Goal: Ask a question

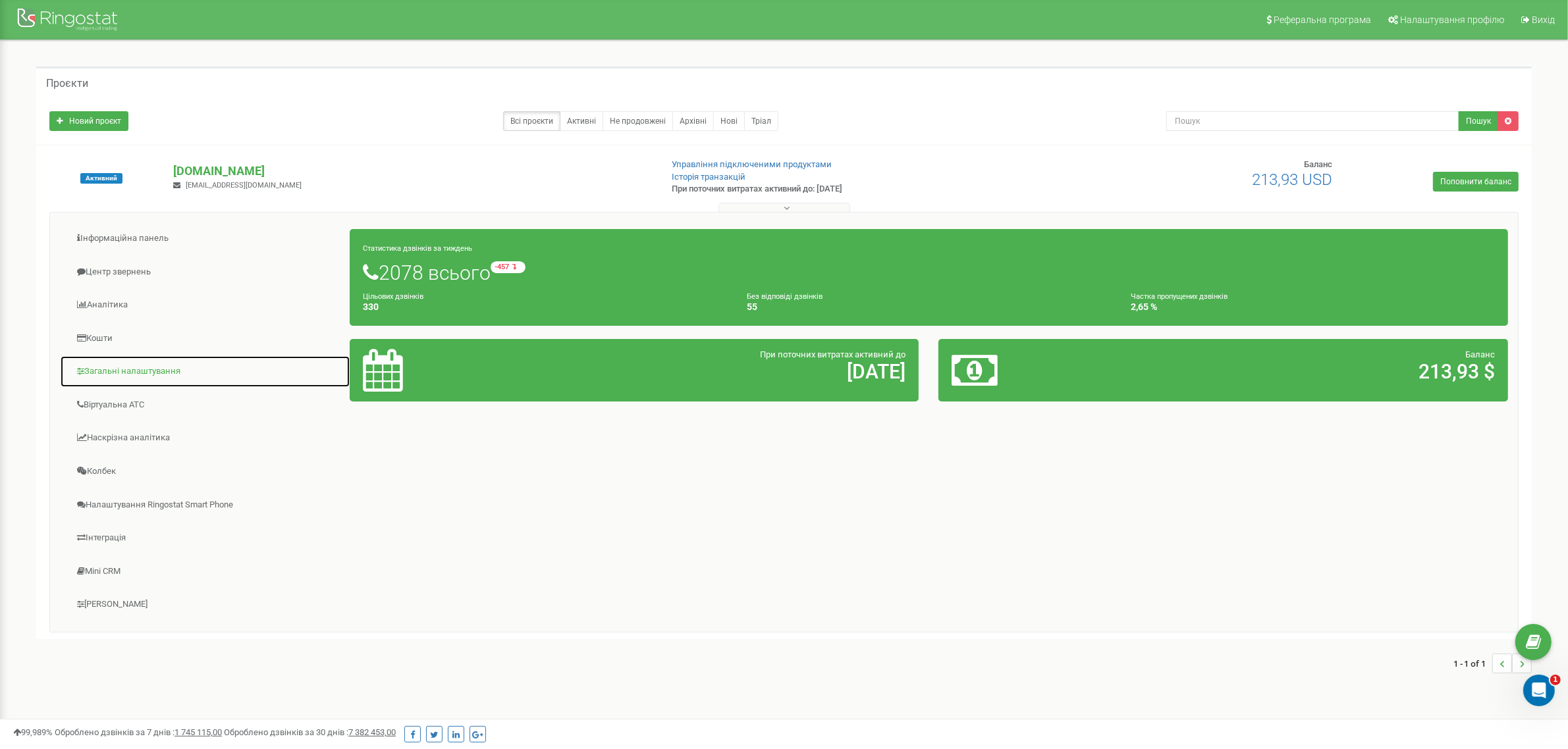
click at [123, 372] on link "Загальні налаштування" at bounding box center [205, 372] width 291 height 32
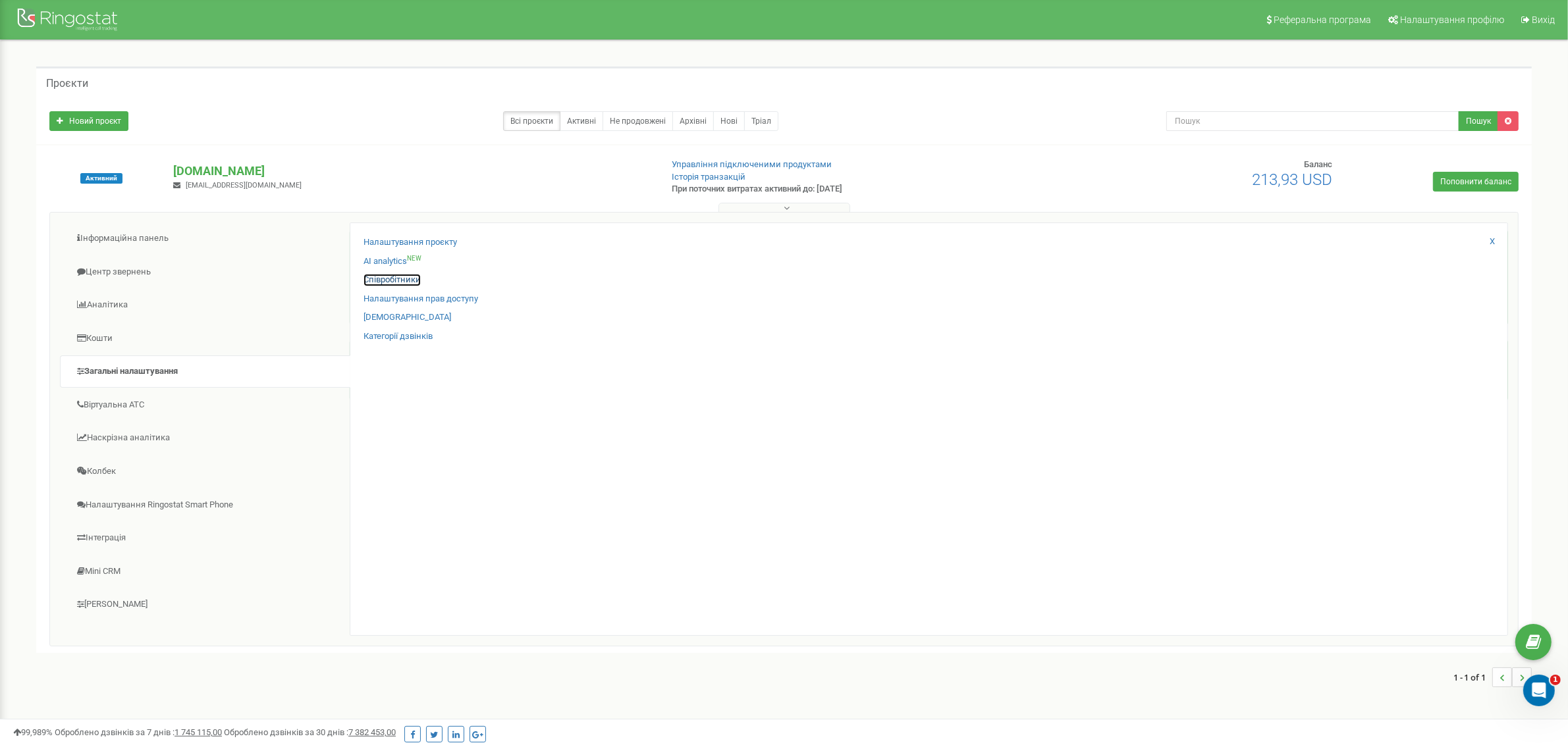
click at [386, 282] on link "Співробітники" at bounding box center [392, 280] width 58 height 13
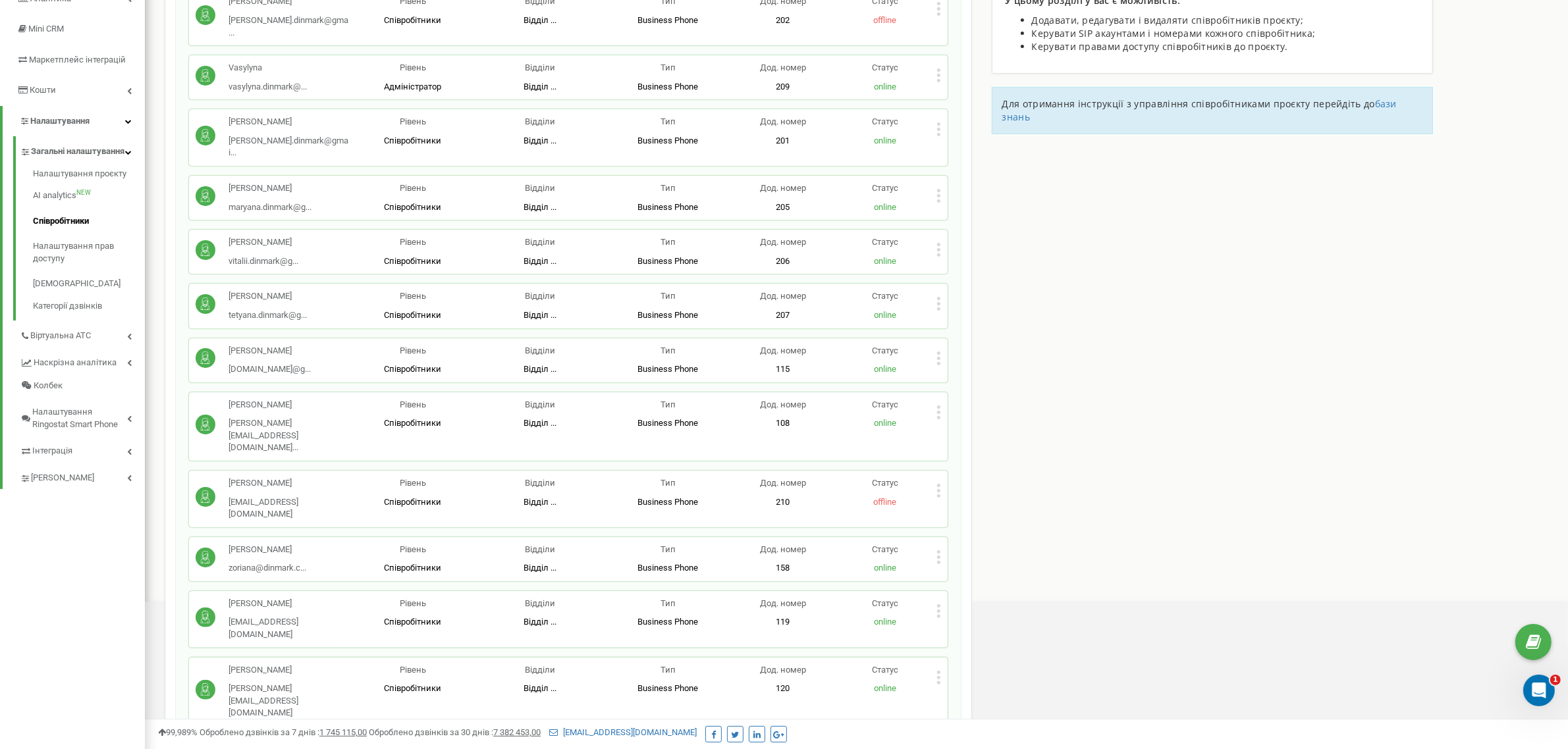
scroll to position [247, 0]
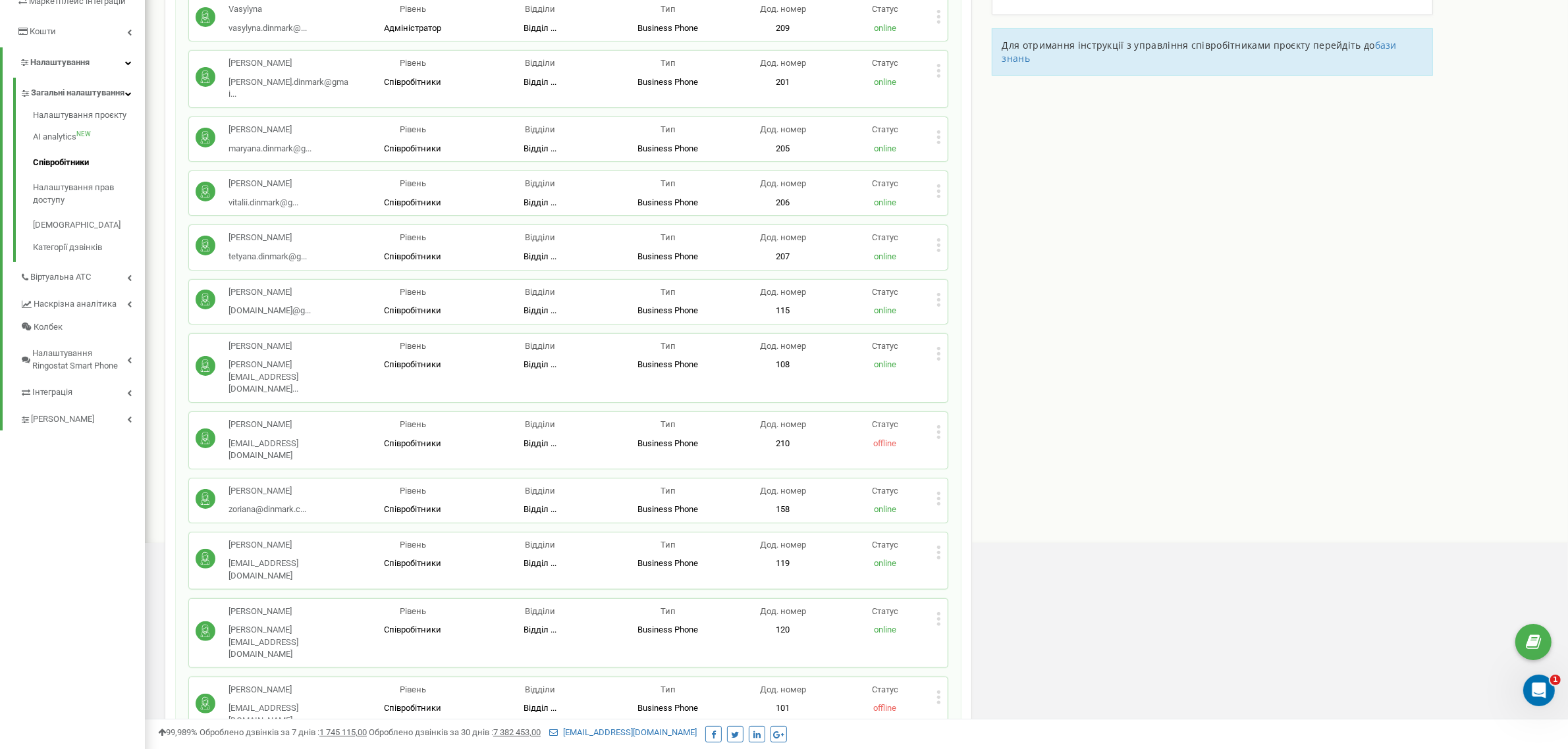
click at [939, 696] on icon at bounding box center [938, 697] width 3 height 3
click at [969, 714] on span "Редагувати" at bounding box center [980, 718] width 52 height 8
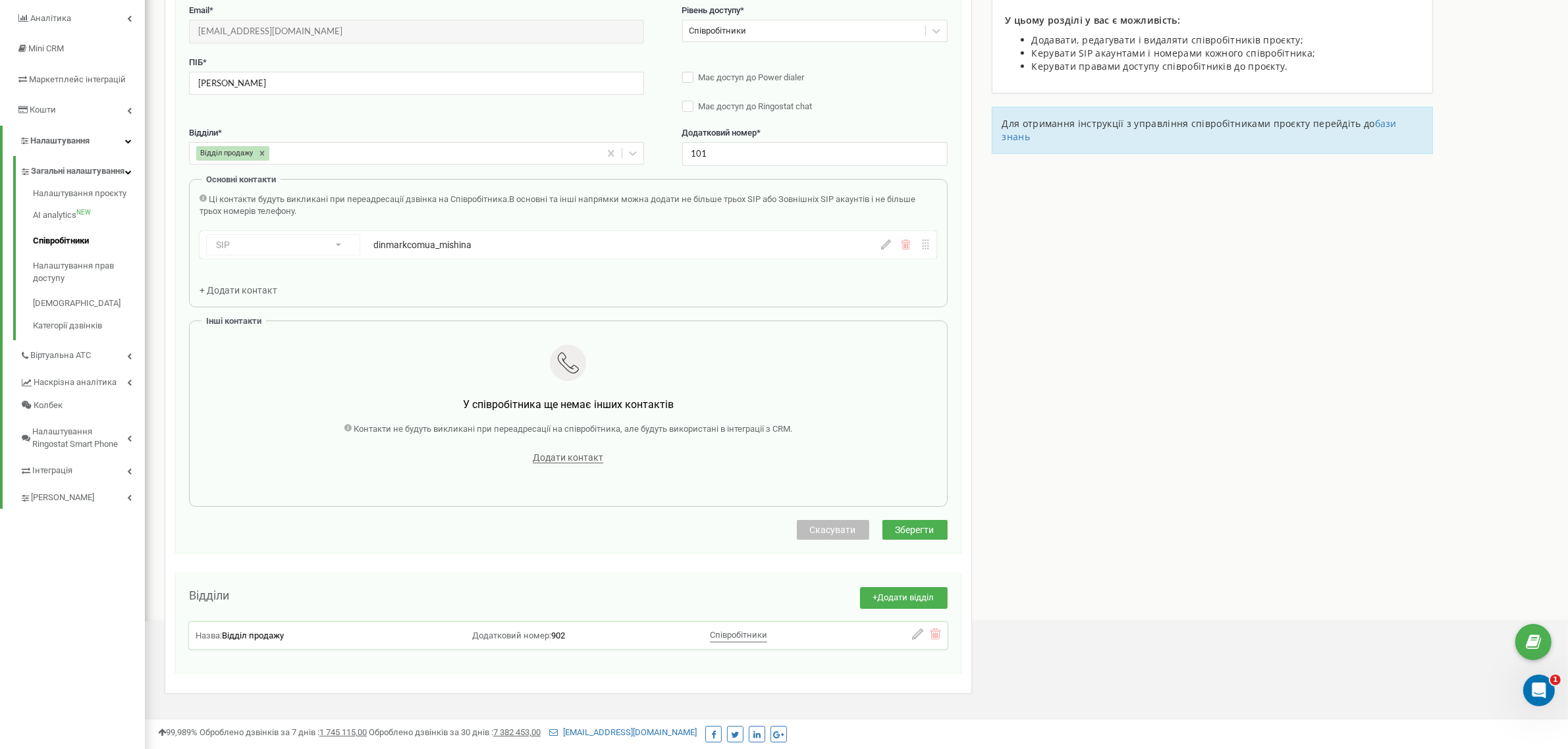
scroll to position [202, 0]
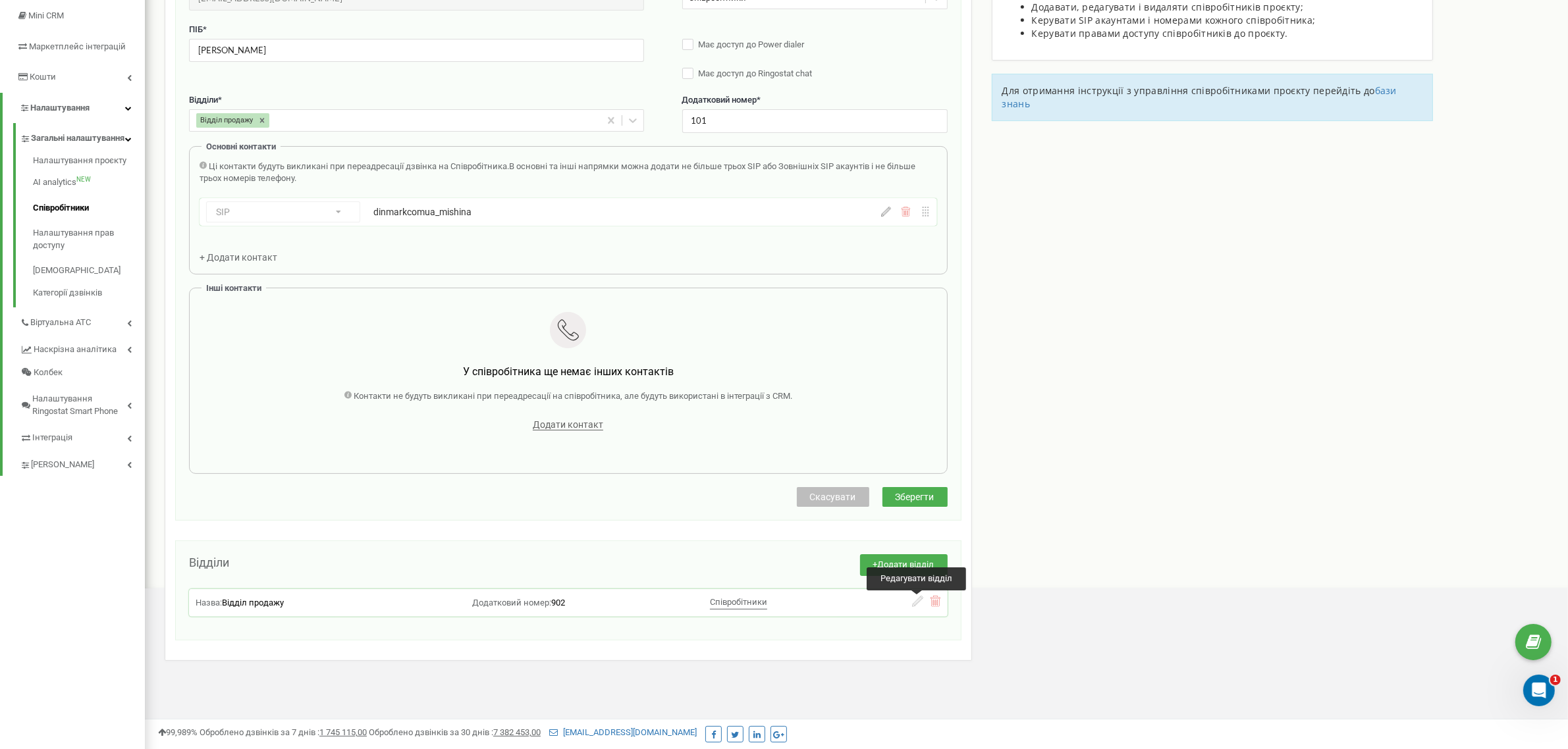
click at [920, 602] on icon at bounding box center [917, 601] width 11 height 11
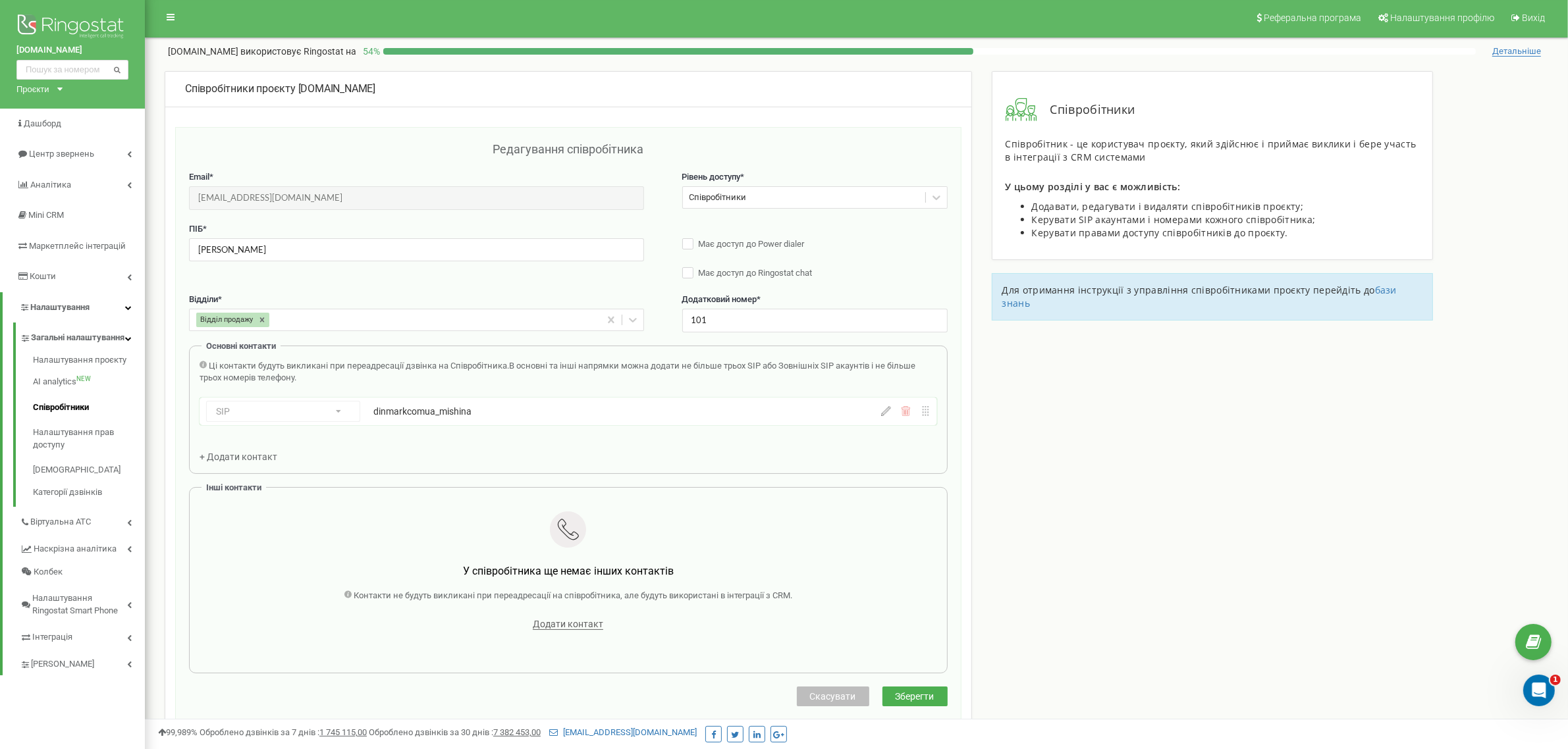
scroll to position [0, 0]
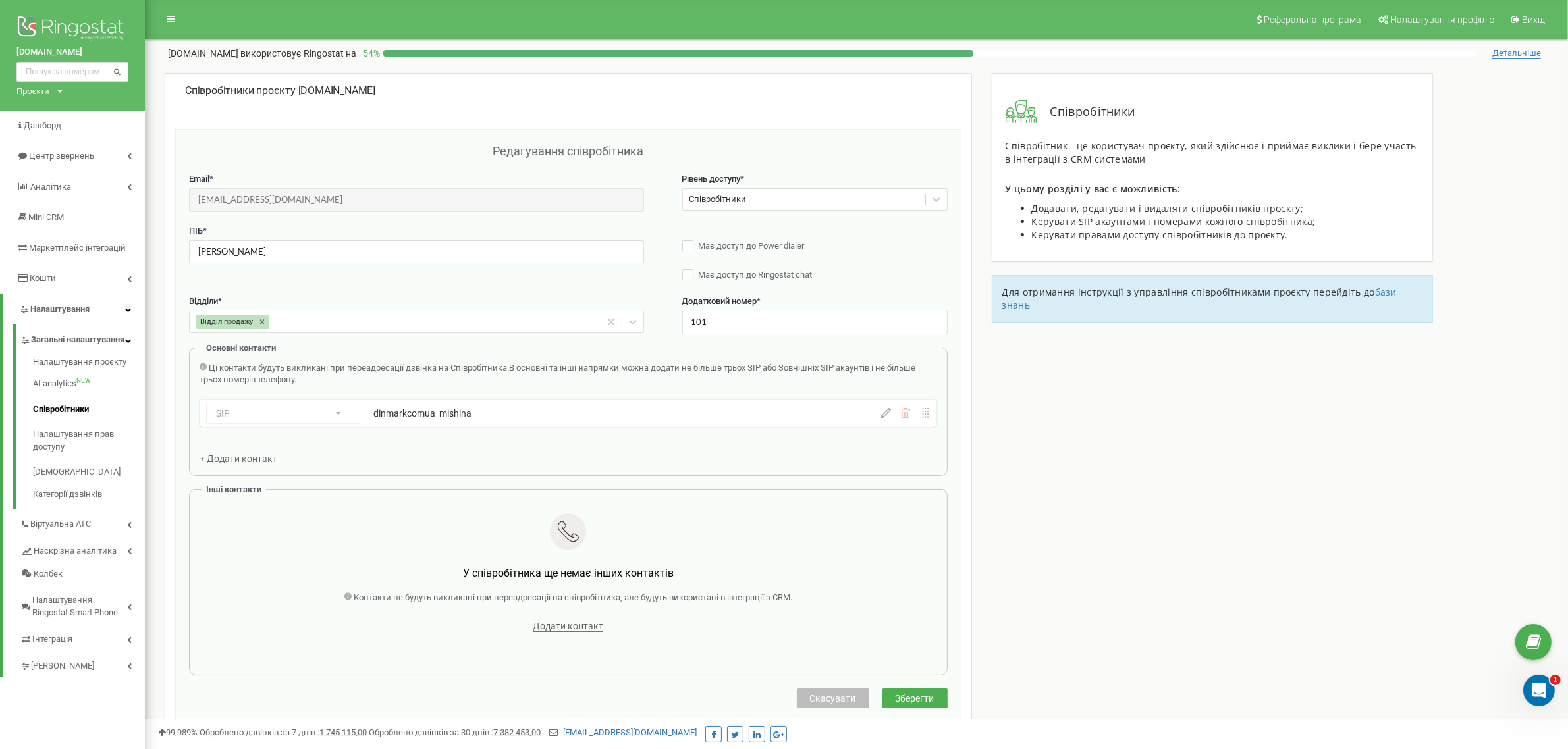
click at [889, 412] on icon at bounding box center [887, 413] width 10 height 10
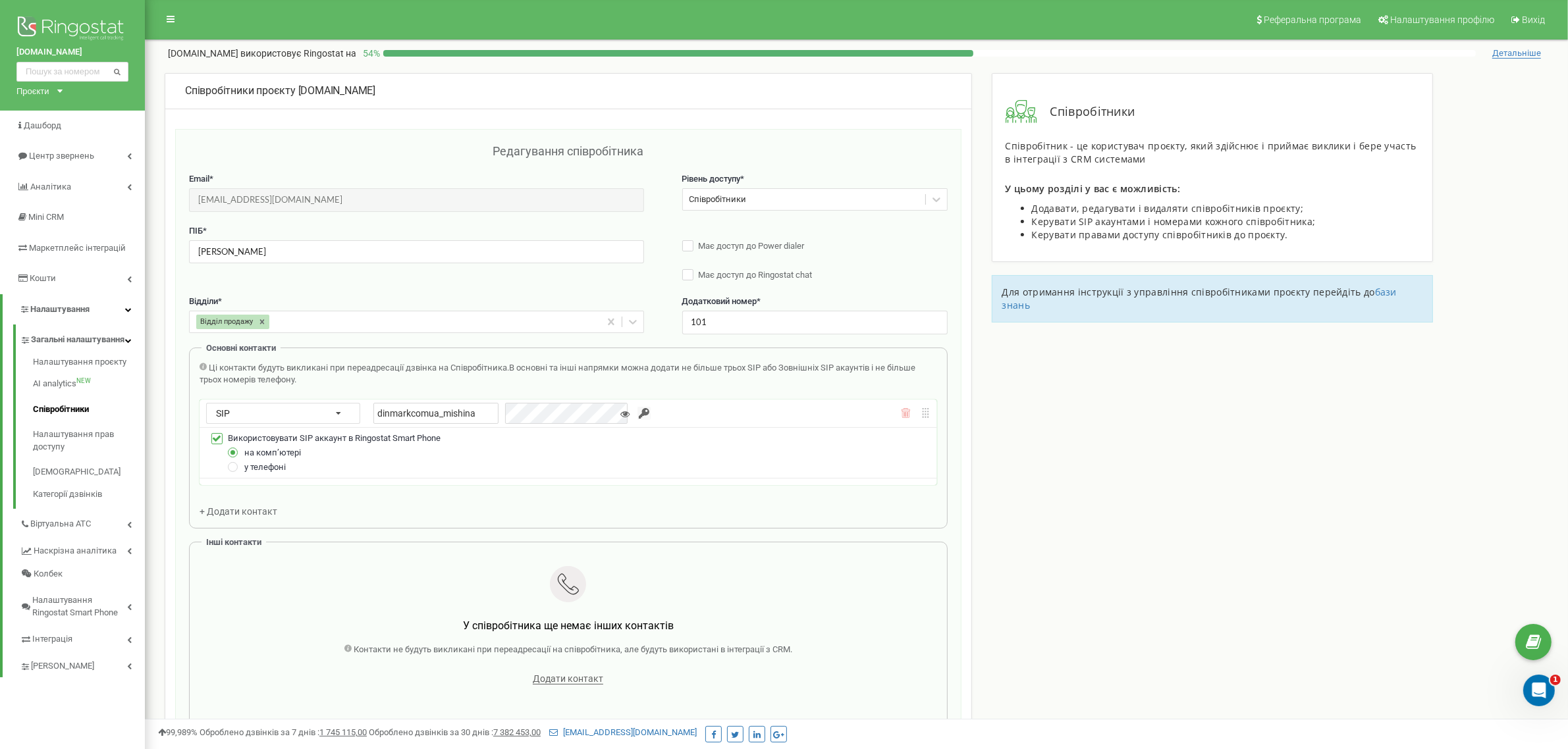
click at [637, 415] on input "button" at bounding box center [644, 413] width 14 height 14
click at [477, 415] on div "dinmarkcomua_mishina" at bounding box center [504, 413] width 262 height 21
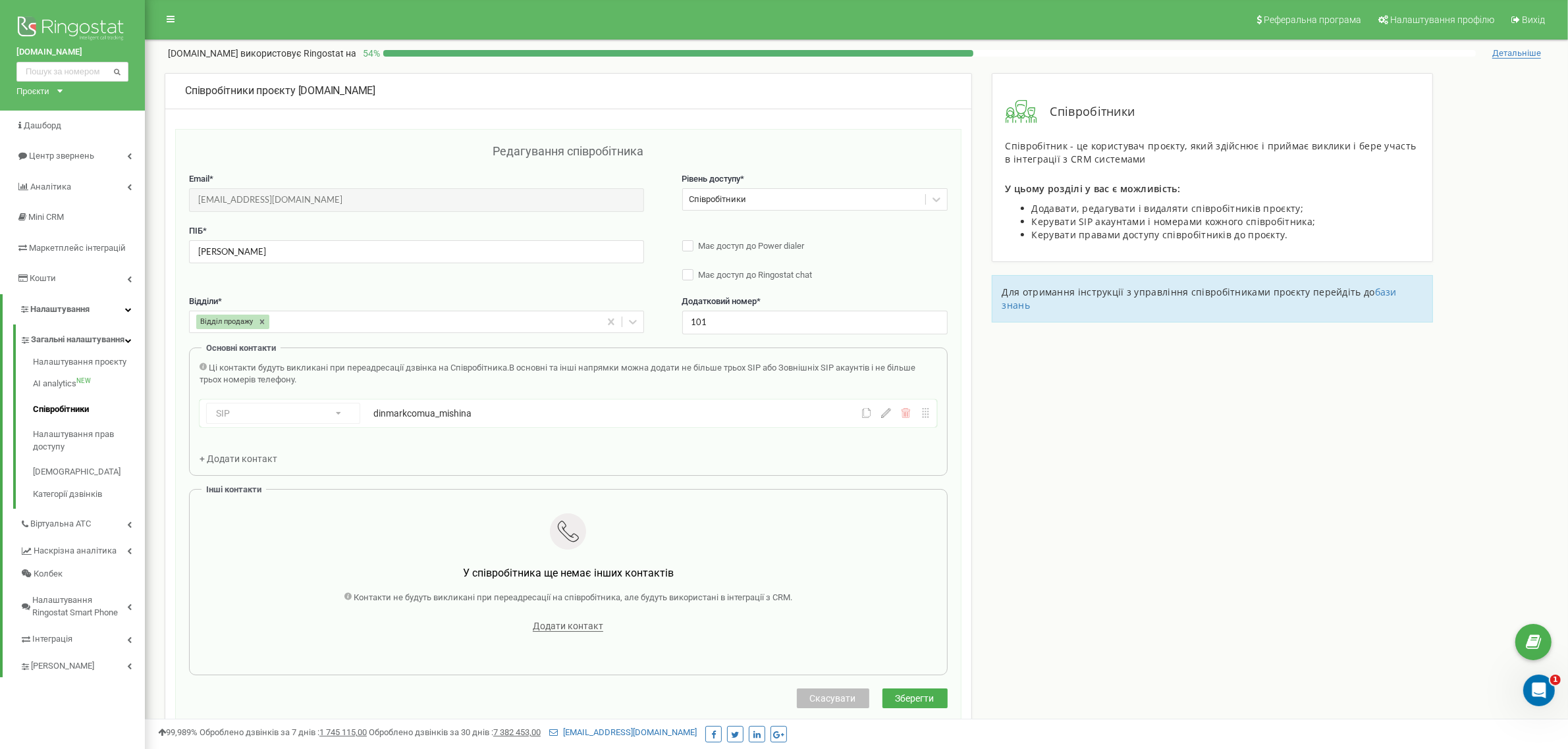
click at [933, 696] on button "Зберегти" at bounding box center [915, 698] width 65 height 19
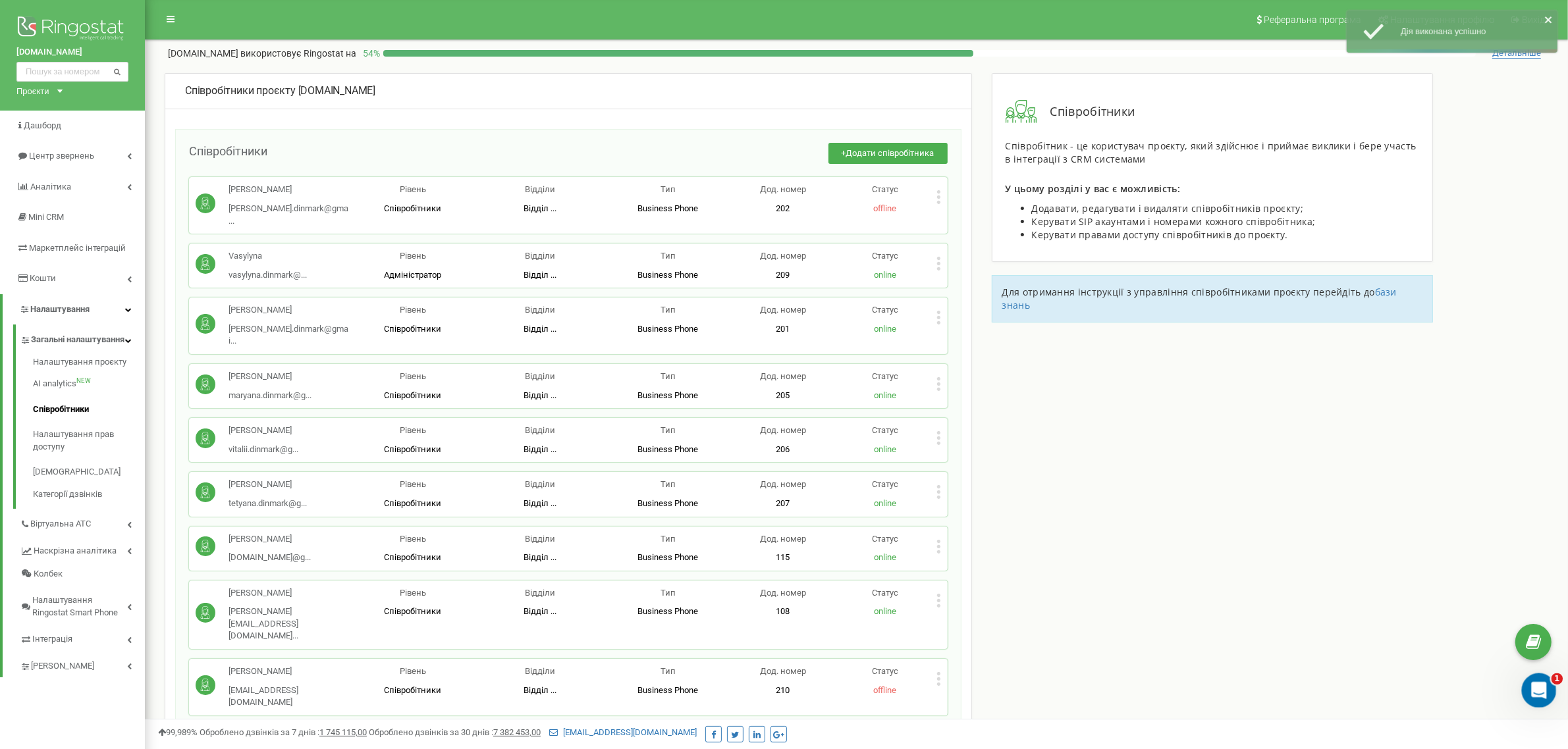
click at [1542, 696] on icon "Відкрити програму для спілкування Intercom" at bounding box center [1537, 689] width 22 height 22
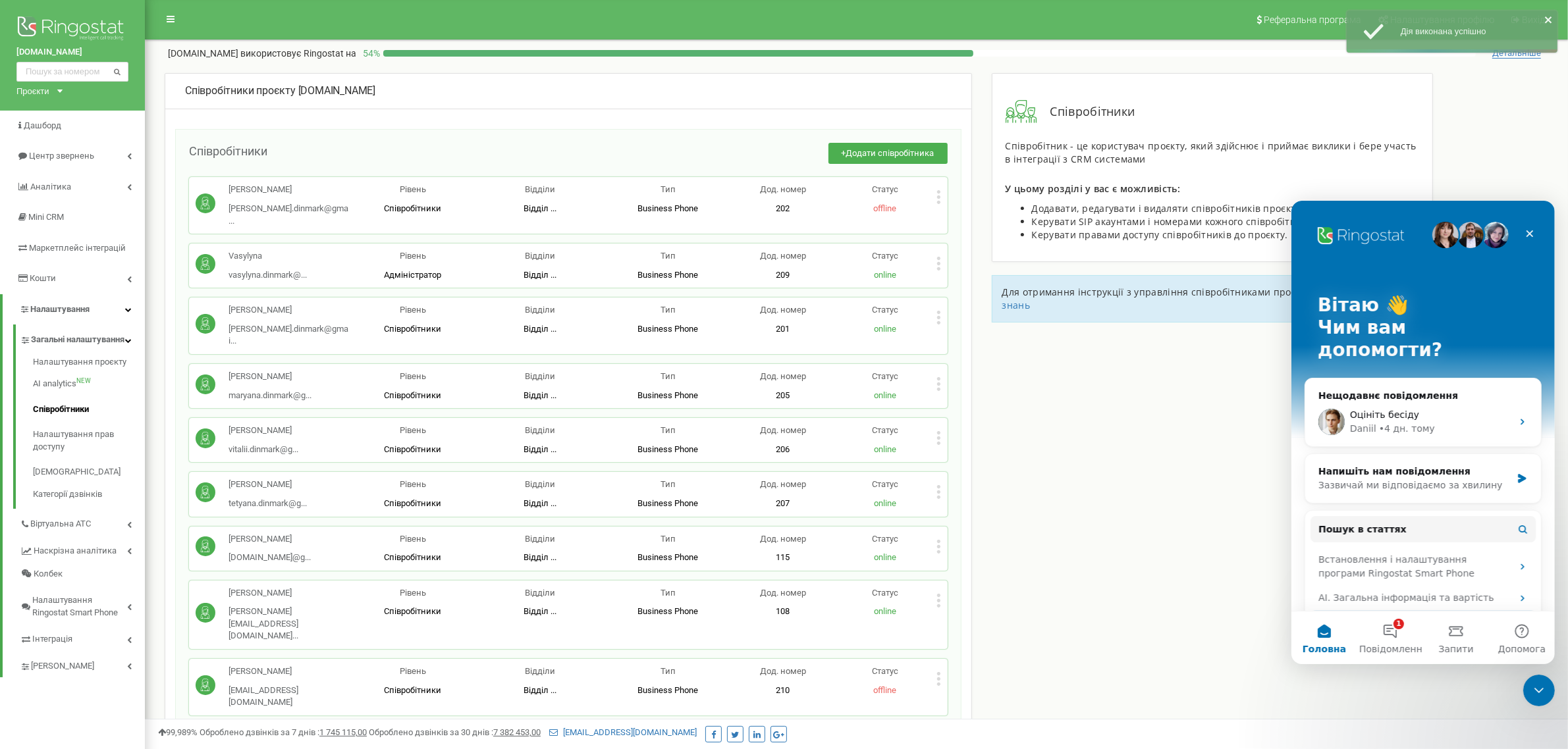
drag, startPoint x: 1391, startPoint y: 616, endPoint x: 1393, endPoint y: 606, distance: 10.2
click at [1391, 615] on button "1 Повідомлення" at bounding box center [1390, 637] width 66 height 53
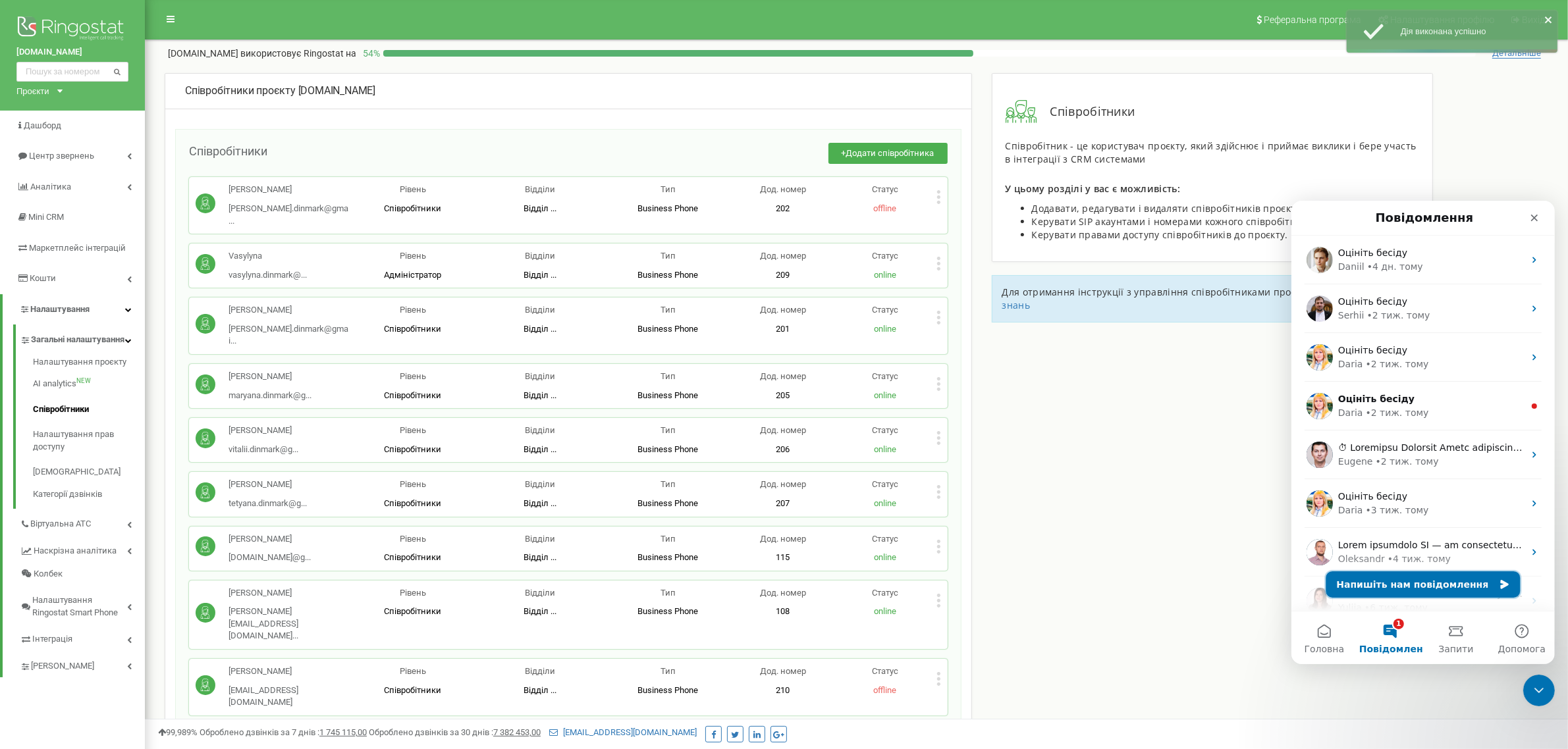
click at [1387, 589] on button "Напишіть нам повідомлення" at bounding box center [1422, 584] width 194 height 26
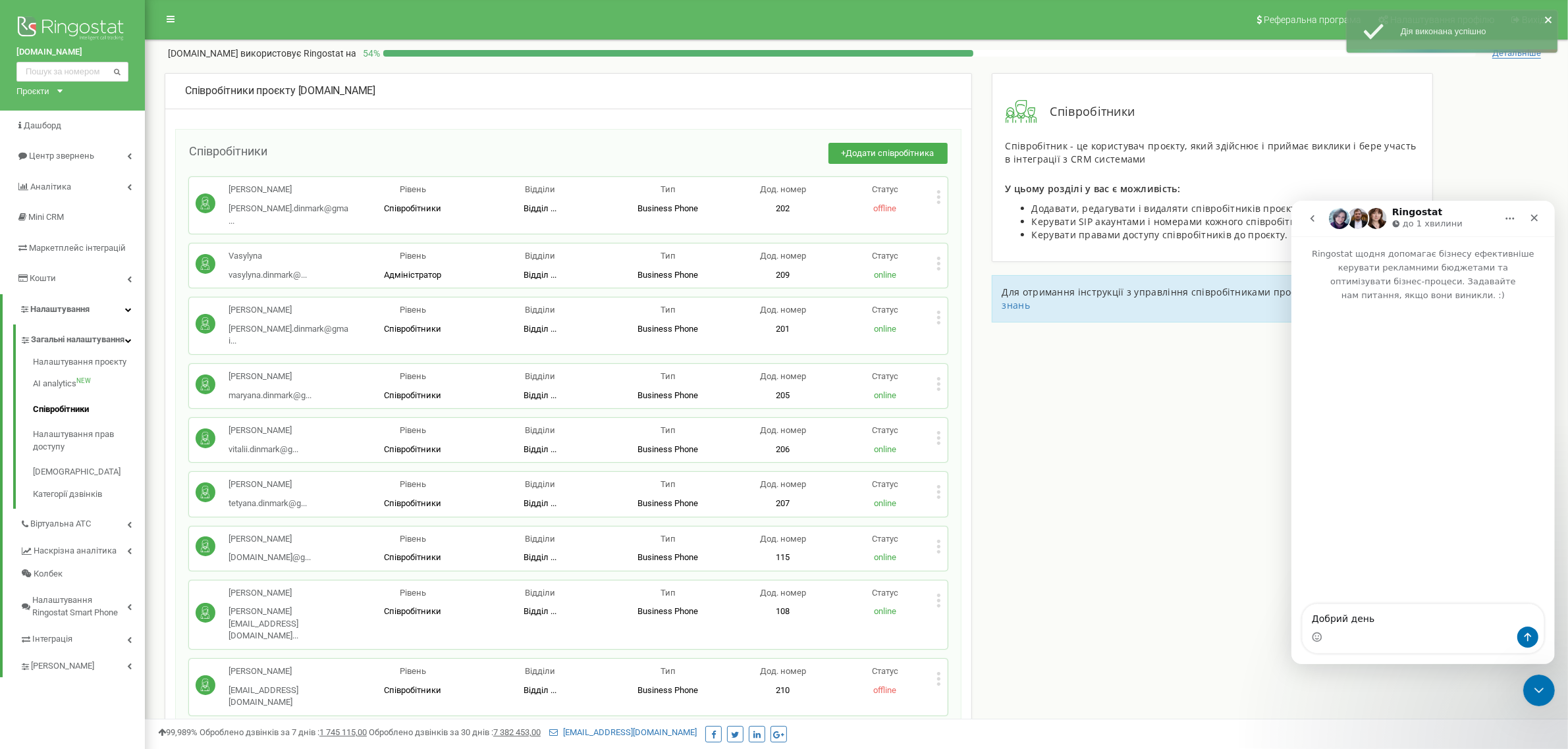
type textarea "Добрий день."
type textarea "Мен"
type textarea "Менеджер не можу підключитись до телефонії\"
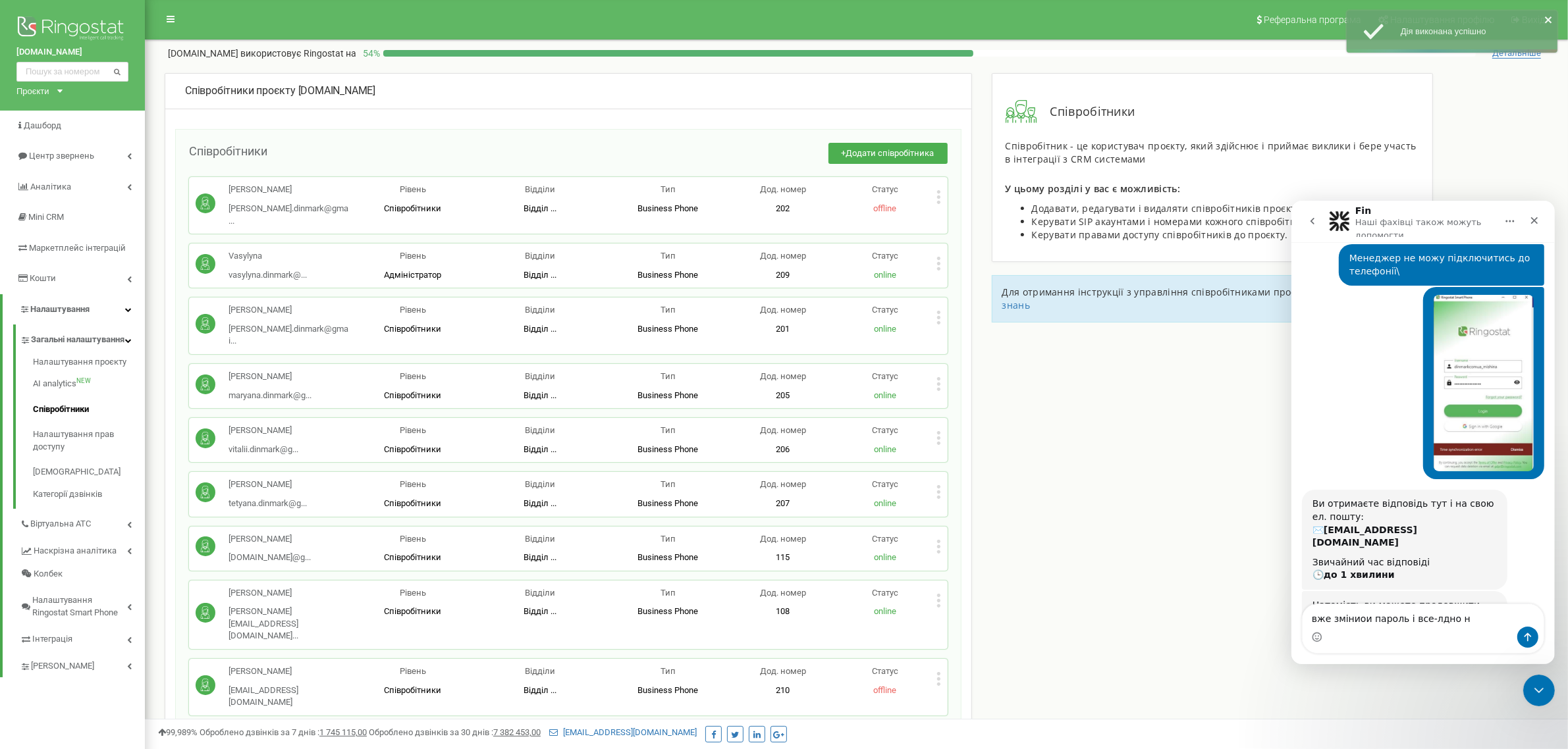
scroll to position [217, 0]
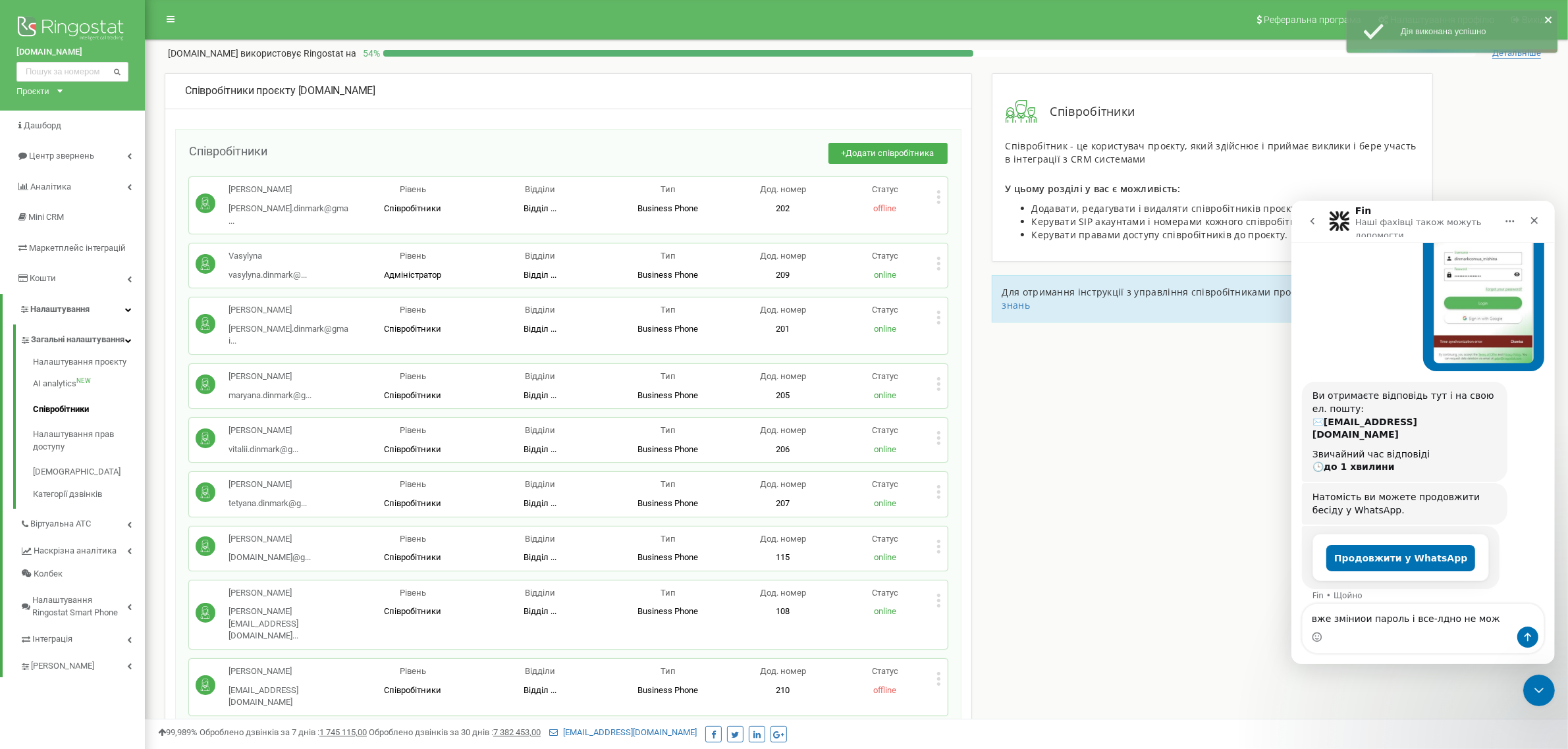
type textarea "вже зміниои пароль і все-лдно не можу"
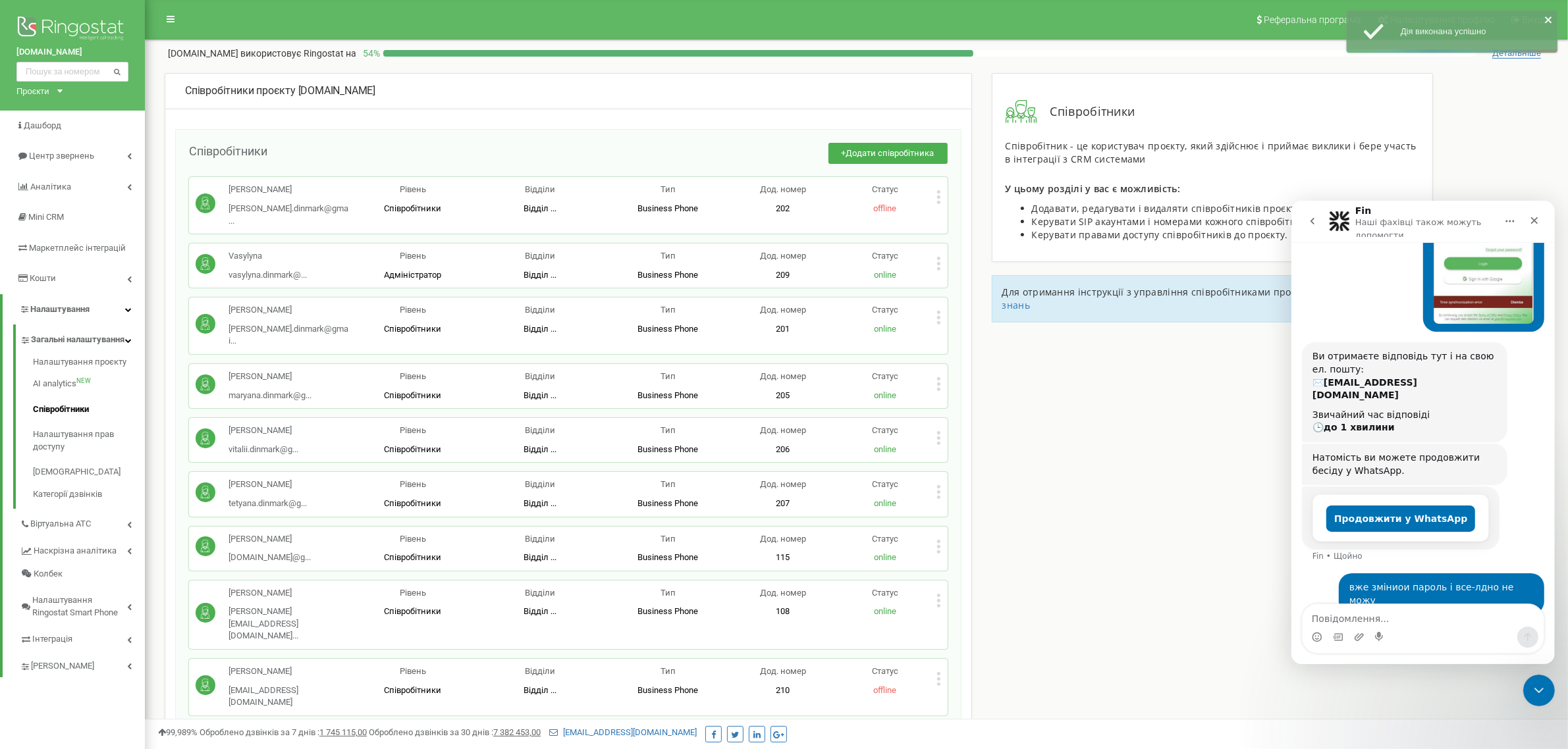
click at [1518, 534] on div "Продовжити у WhatsApp Fin • Щойно" at bounding box center [1423, 530] width 242 height 87
click at [1406, 613] on textarea "Повідомлення..." at bounding box center [1422, 615] width 241 height 22
type textarea "прошу терміново допомогти!"
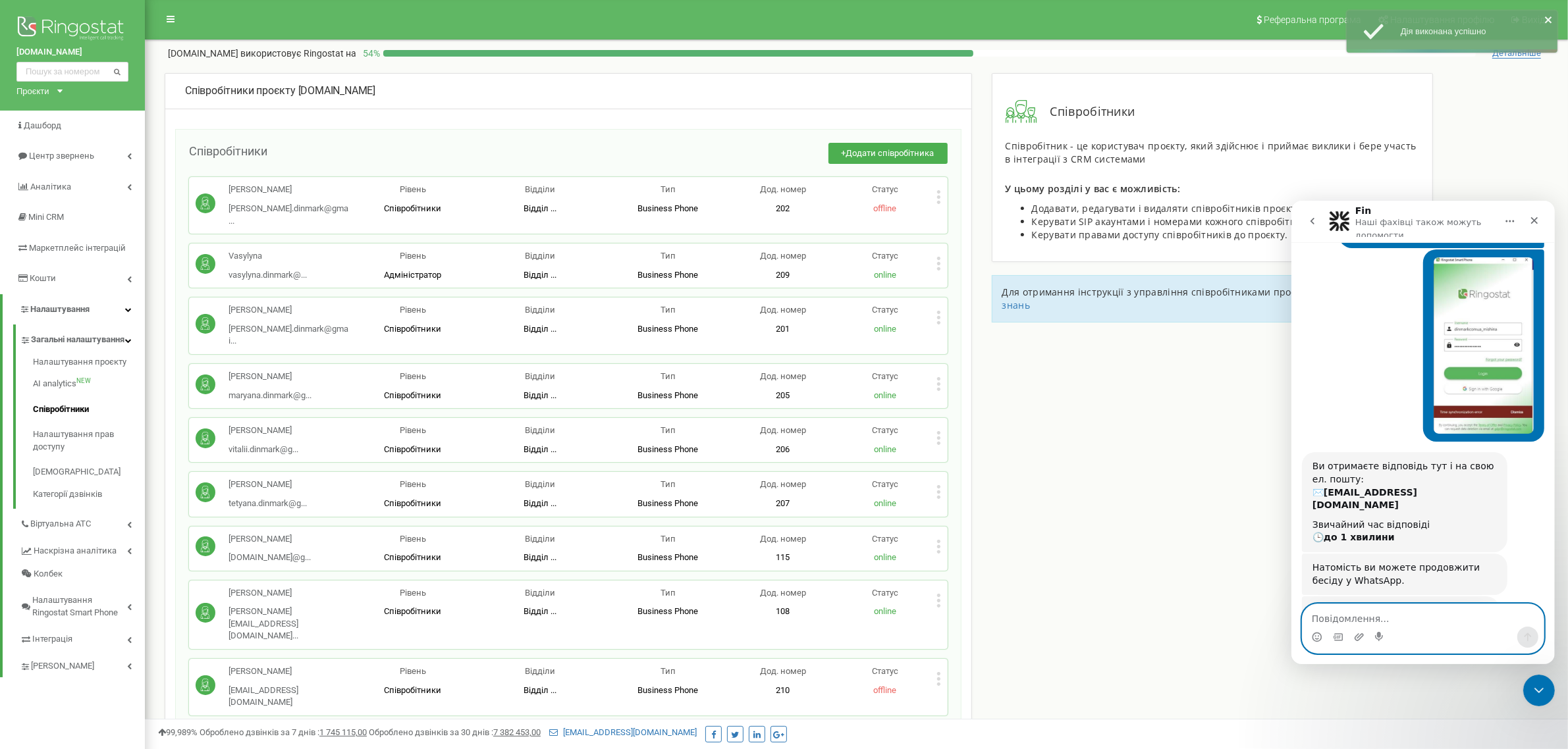
scroll to position [286, 0]
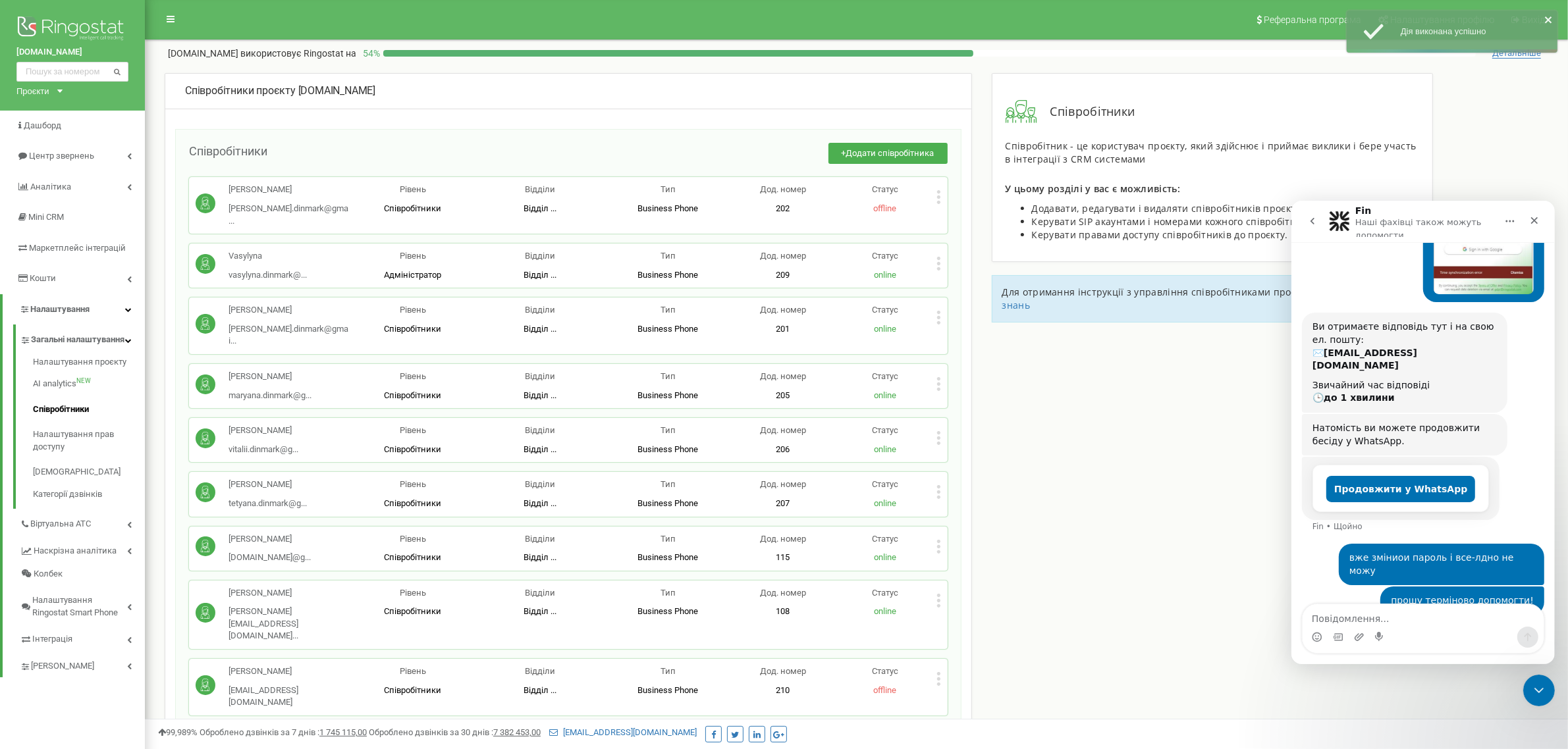
click at [1365, 210] on h1 "Fin" at bounding box center [1363, 210] width 16 height 10
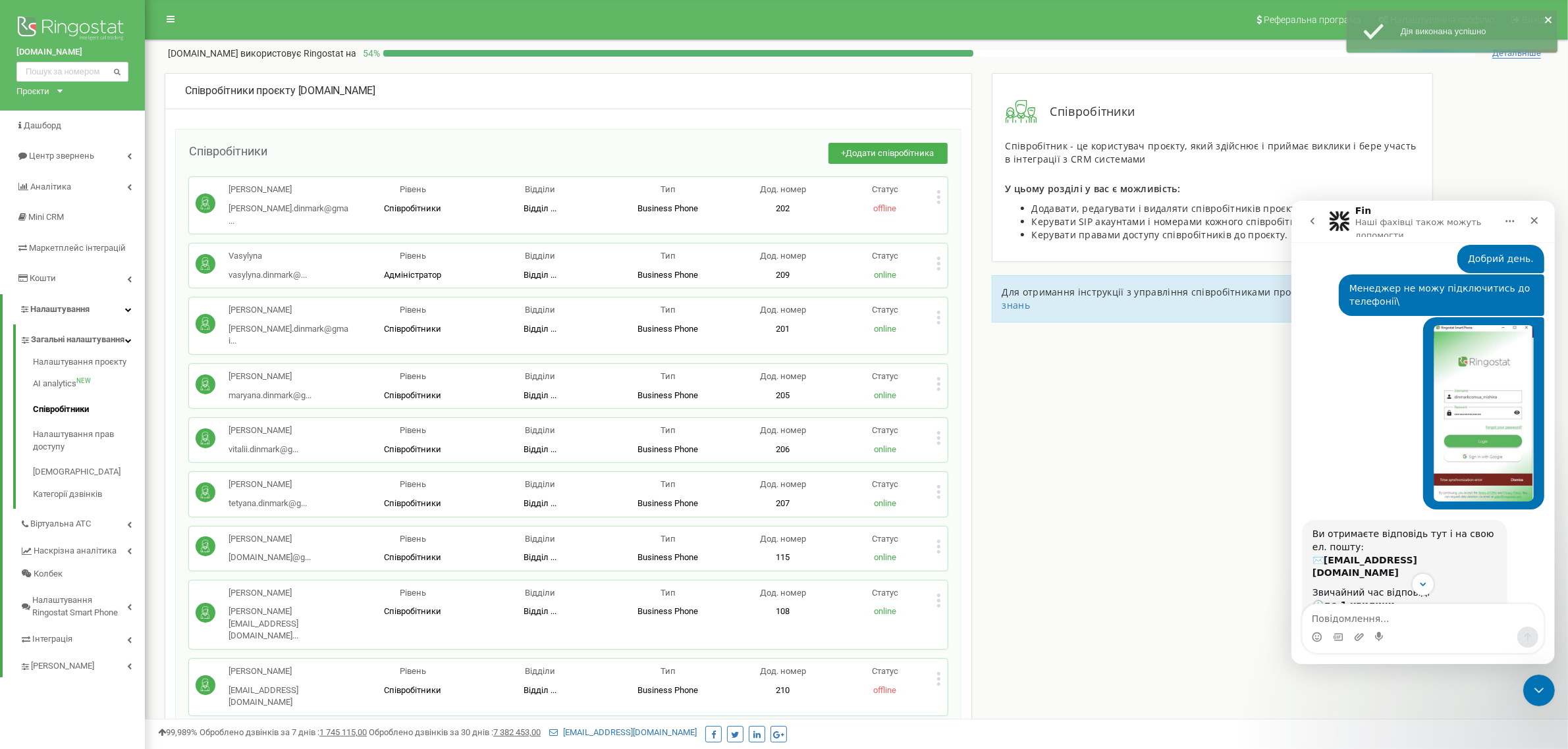
scroll to position [0, 0]
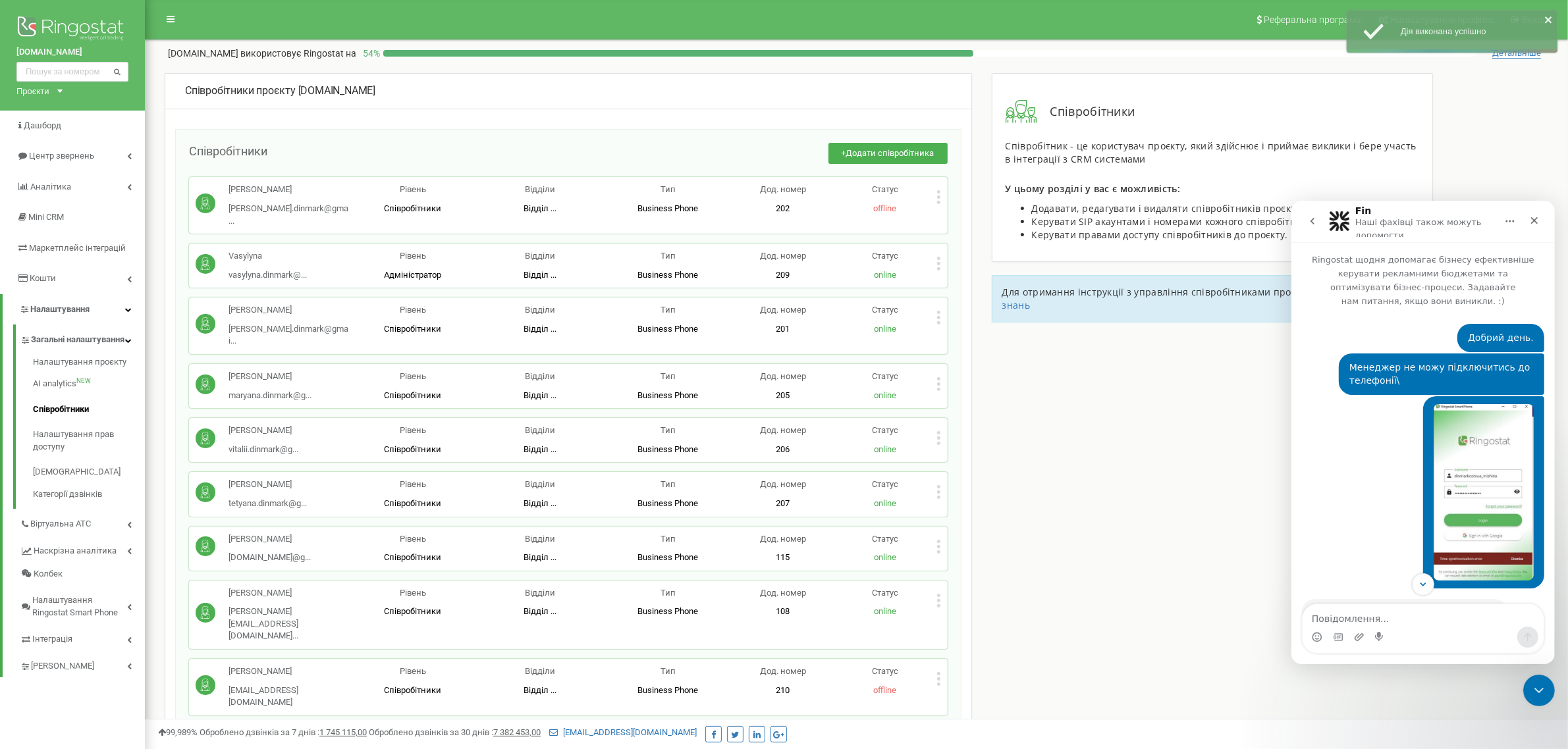
click at [1370, 225] on p "Наші фахівці також можуть допомогти" at bounding box center [1424, 225] width 138 height 20
click at [1309, 217] on icon "go back" at bounding box center [1312, 220] width 10 height 10
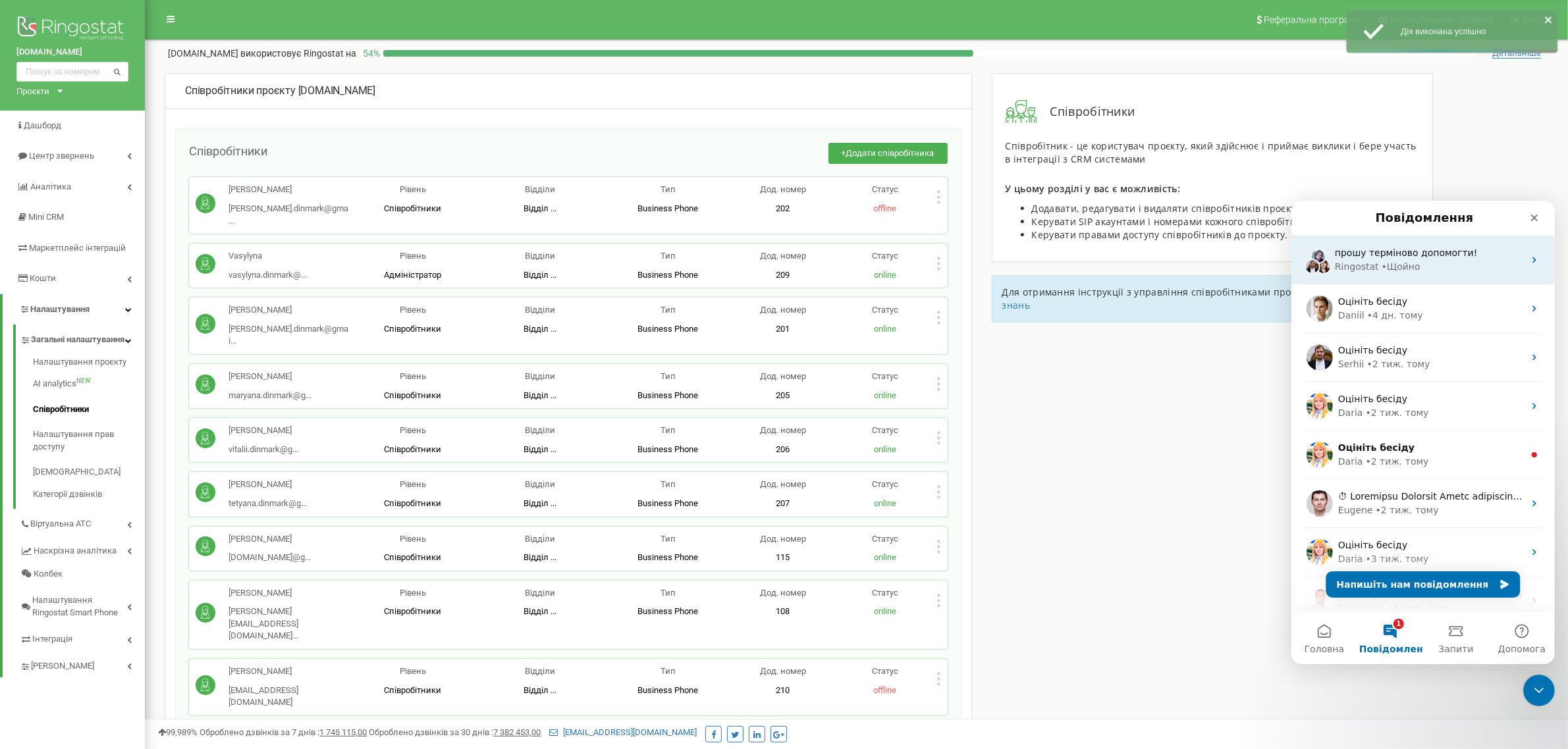
click at [1437, 273] on div "Ringostat • Щойно" at bounding box center [1428, 266] width 189 height 14
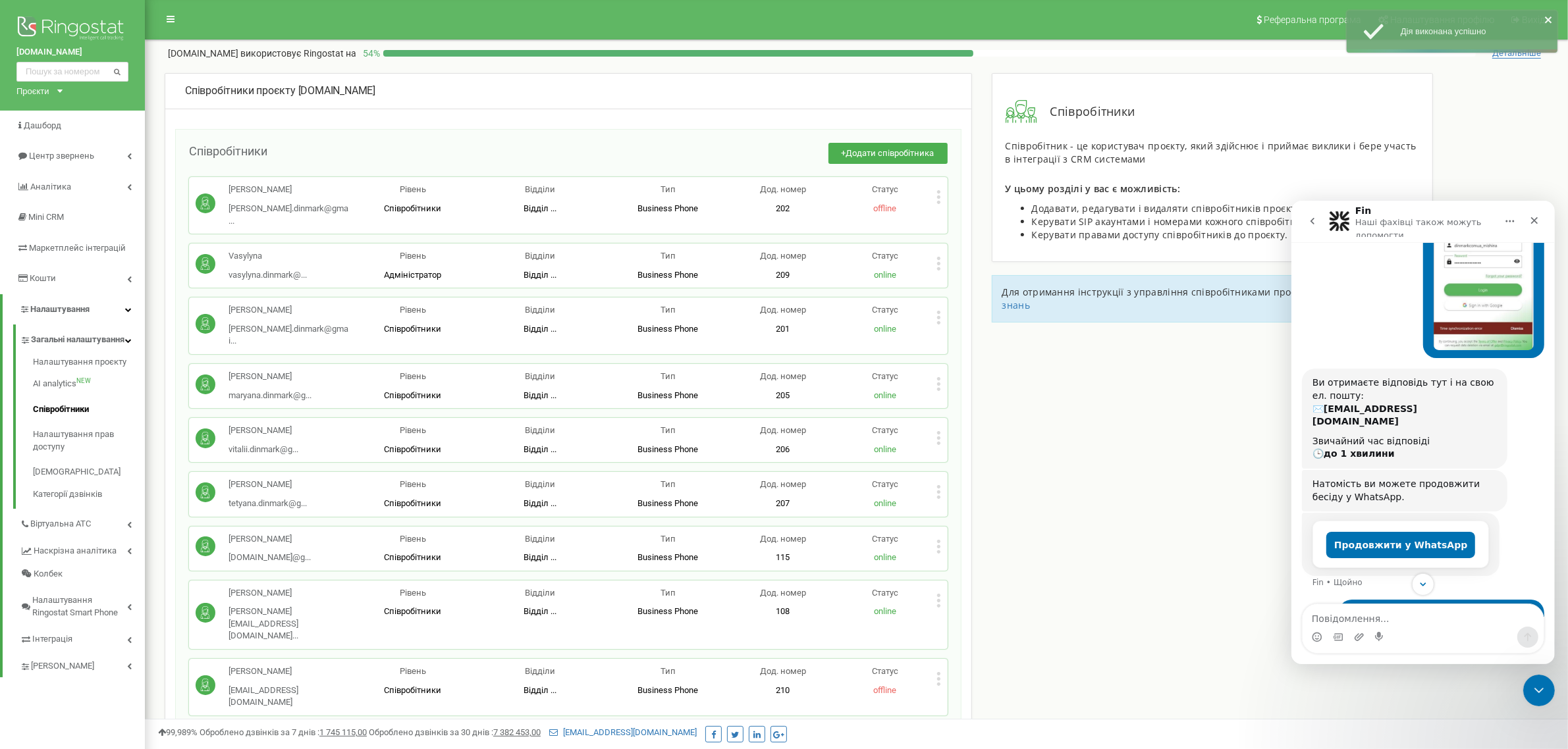
scroll to position [286, 0]
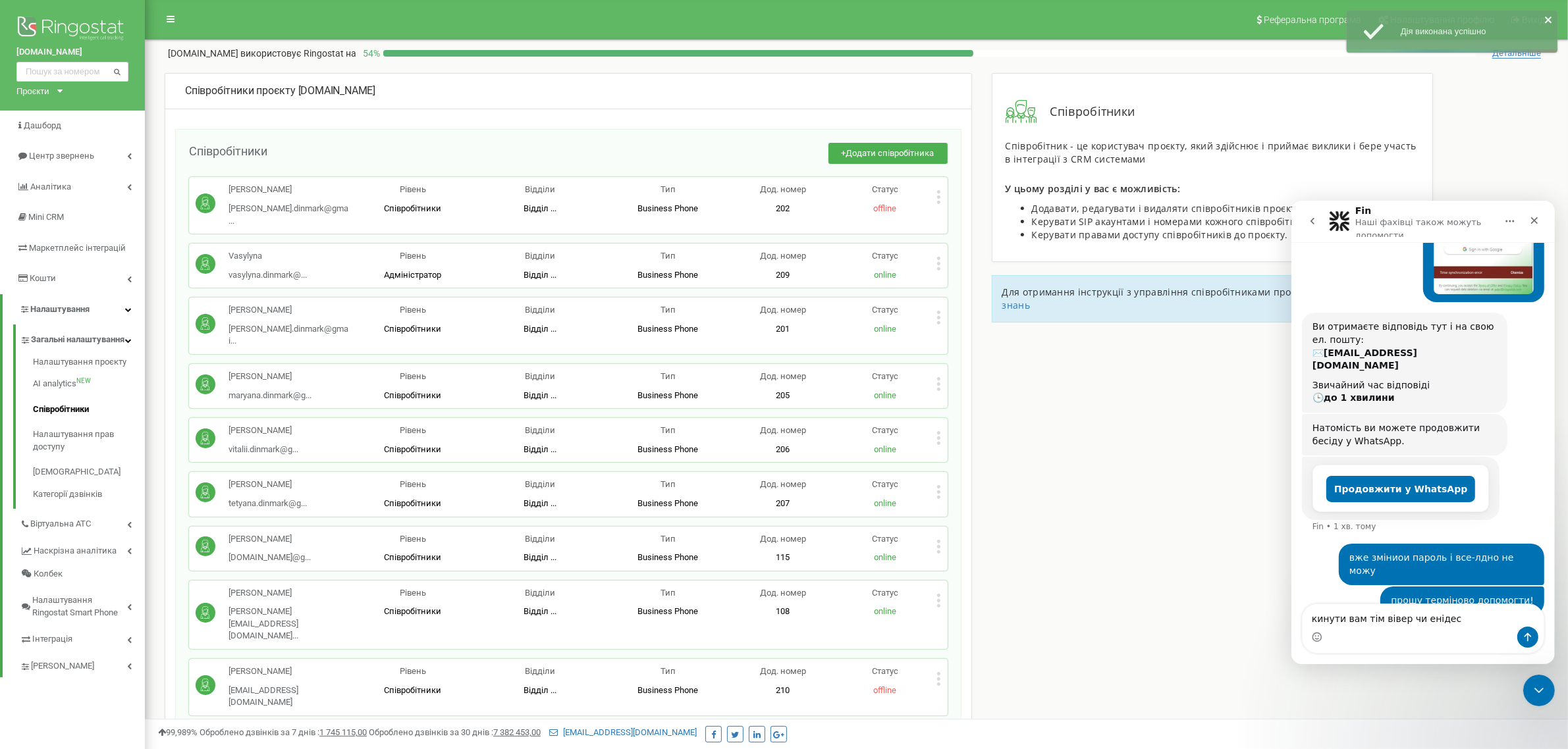
type textarea "кинути вам тім вівер чи енідеск"
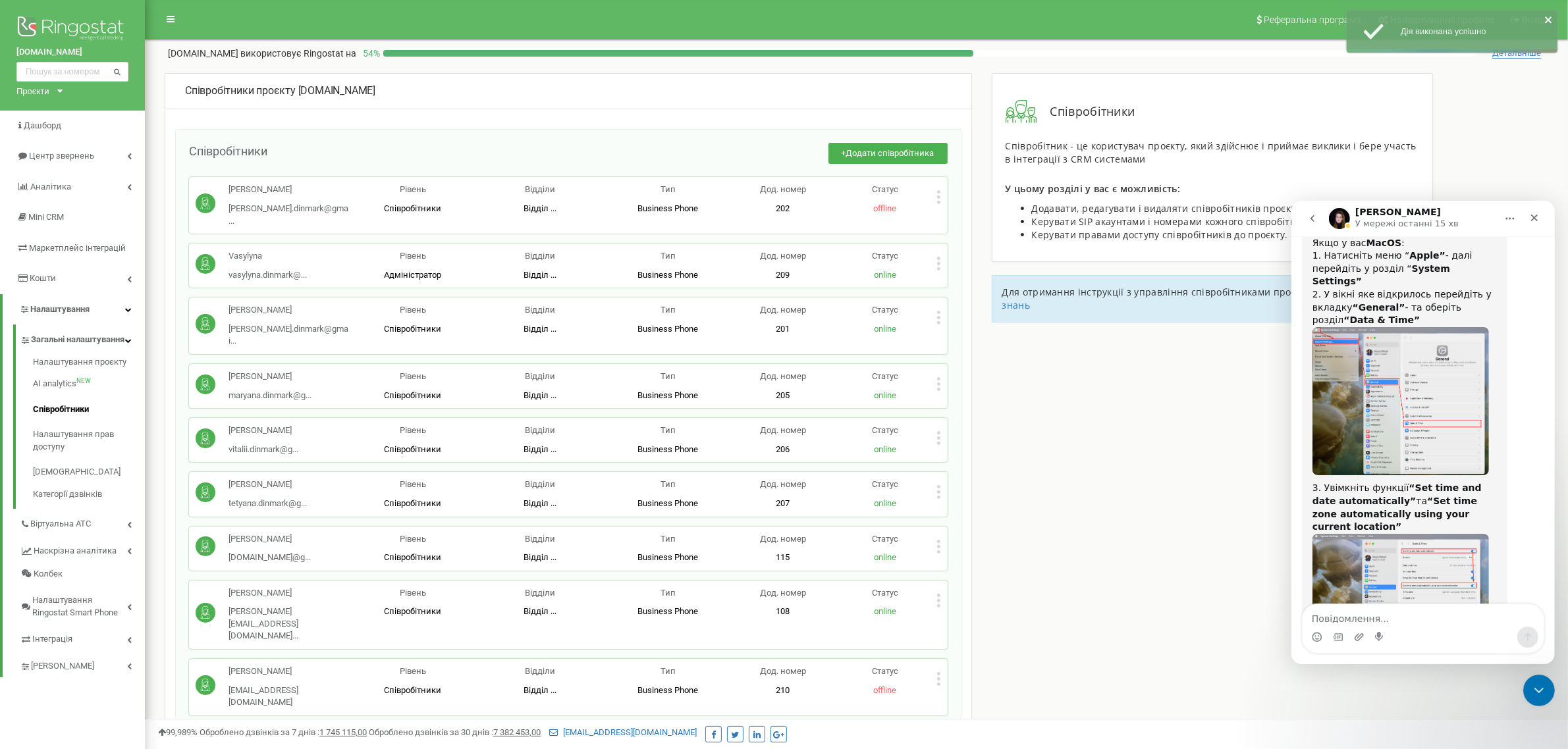
scroll to position [1598, 0]
